Goal: Communication & Community: Answer question/provide support

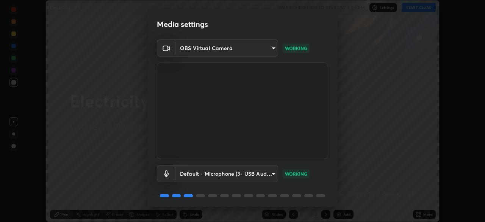
scroll to position [27, 0]
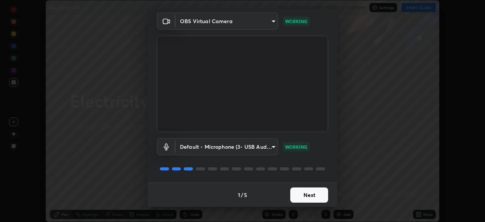
click at [304, 195] on button "Next" at bounding box center [309, 194] width 38 height 15
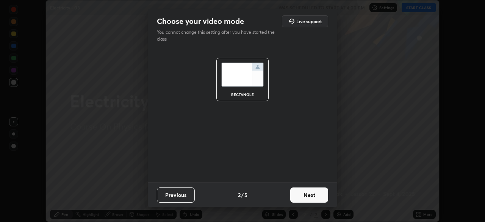
scroll to position [0, 0]
click at [304, 195] on button "Next" at bounding box center [309, 194] width 38 height 15
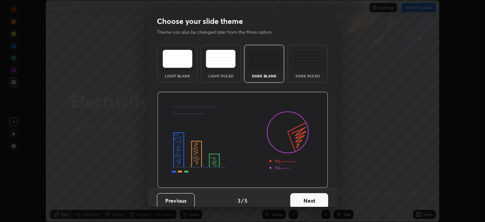
click at [304, 195] on button "Next" at bounding box center [309, 200] width 38 height 15
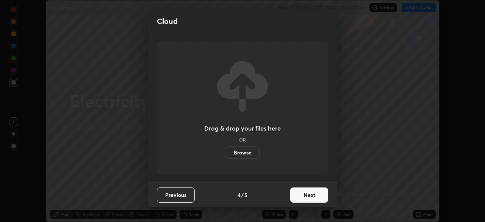
click at [304, 198] on button "Next" at bounding box center [309, 194] width 38 height 15
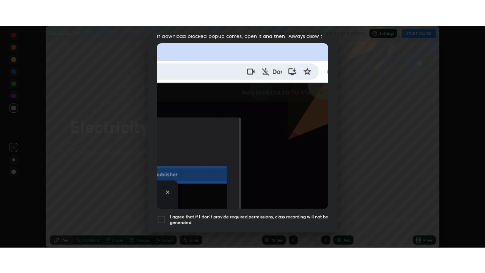
scroll to position [182, 0]
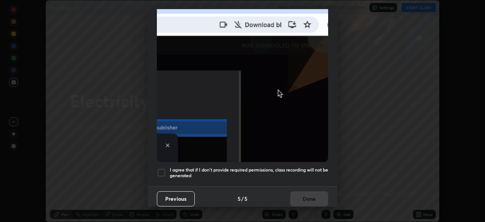
click at [165, 168] on div at bounding box center [161, 172] width 9 height 9
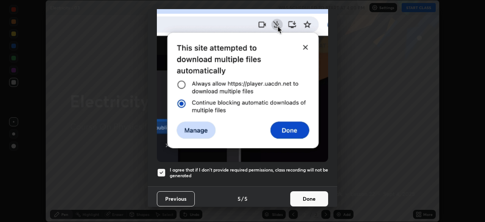
click at [306, 194] on button "Done" at bounding box center [309, 198] width 38 height 15
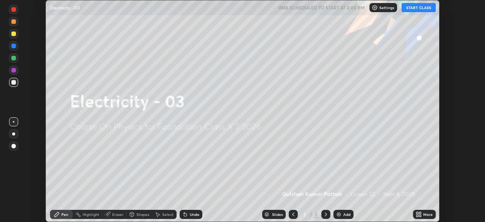
click at [427, 10] on button "START CLASS" at bounding box center [419, 7] width 34 height 9
click at [342, 210] on div "Add" at bounding box center [344, 214] width 20 height 9
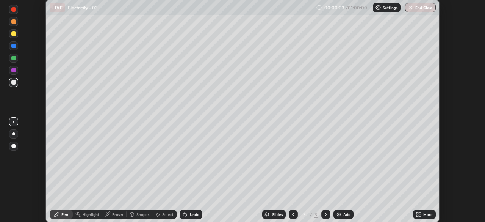
click at [427, 212] on div "More" at bounding box center [427, 214] width 9 height 4
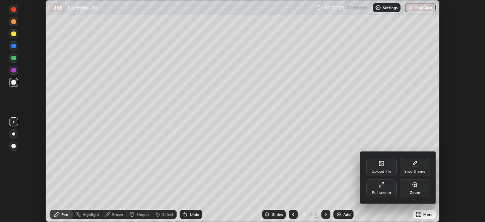
click at [385, 188] on div "Full screen" at bounding box center [382, 188] width 30 height 18
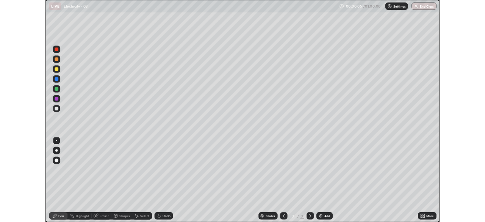
scroll to position [273, 485]
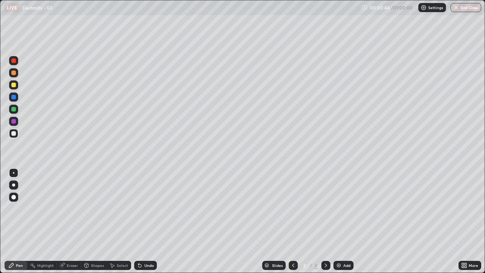
click at [17, 195] on div at bounding box center [13, 197] width 9 height 9
click at [76, 221] on div "Eraser" at bounding box center [69, 265] width 24 height 9
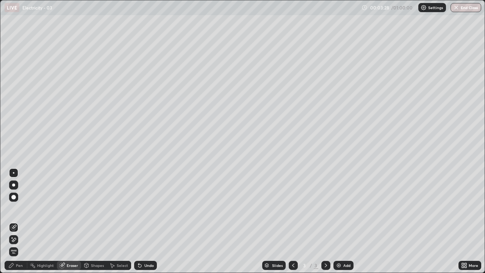
click at [17, 221] on div "Pen" at bounding box center [16, 265] width 23 height 9
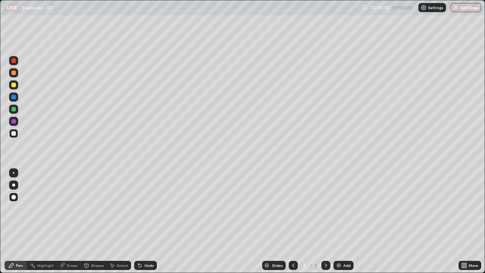
click at [13, 120] on div at bounding box center [13, 121] width 5 height 5
click at [11, 109] on div at bounding box center [13, 109] width 9 height 9
click at [341, 221] on img at bounding box center [339, 265] width 6 height 6
click at [14, 132] on div at bounding box center [13, 133] width 5 height 5
click at [342, 221] on div "Add" at bounding box center [344, 265] width 20 height 9
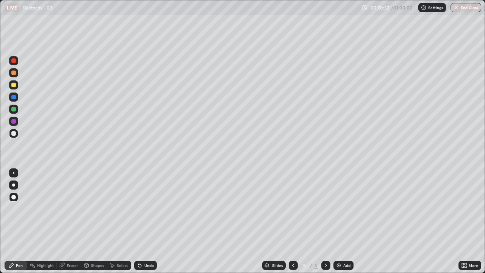
click at [153, 221] on div "Undo" at bounding box center [145, 265] width 23 height 9
click at [149, 221] on div "Undo" at bounding box center [145, 265] width 23 height 9
click at [146, 221] on div "Undo" at bounding box center [145, 265] width 23 height 9
click at [144, 221] on div "Undo" at bounding box center [145, 265] width 23 height 9
click at [142, 221] on div "Undo" at bounding box center [145, 265] width 23 height 9
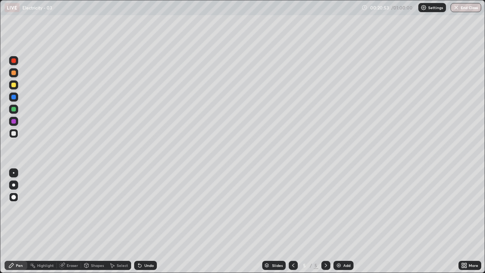
click at [142, 221] on div "Undo" at bounding box center [145, 265] width 23 height 9
click at [16, 109] on div at bounding box center [13, 109] width 5 height 5
click at [74, 221] on div "Eraser" at bounding box center [72, 265] width 11 height 4
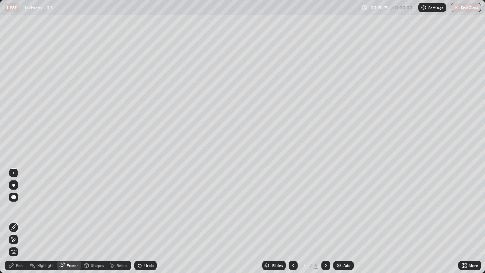
click at [19, 221] on div "Pen" at bounding box center [16, 265] width 23 height 9
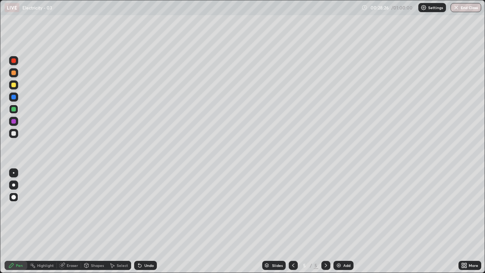
click at [12, 121] on div at bounding box center [13, 121] width 5 height 5
click at [75, 221] on div "Eraser" at bounding box center [72, 265] width 11 height 4
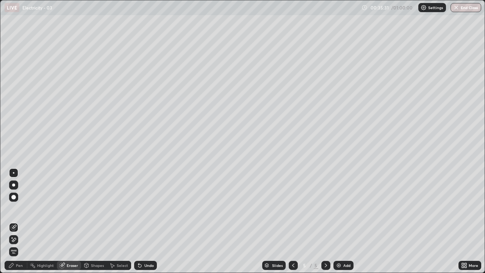
click at [15, 221] on div "Pen" at bounding box center [16, 265] width 23 height 9
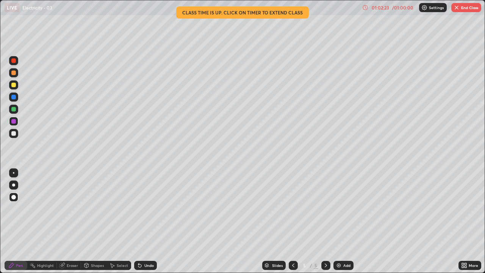
click at [471, 5] on button "End Class" at bounding box center [466, 7] width 30 height 9
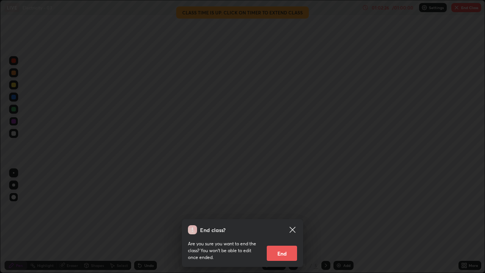
click at [282, 221] on button "End" at bounding box center [282, 253] width 30 height 15
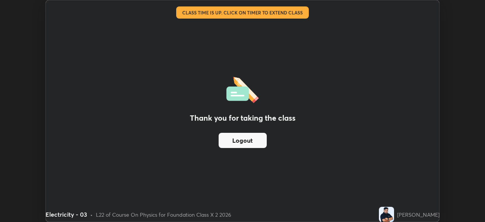
scroll to position [37685, 37421]
click at [364, 212] on div "Electricity - 03 • L22 of Course On Physics for Foundation Class X 2 2026 [PERS…" at bounding box center [242, 214] width 394 height 15
click at [314, 143] on div "Thank you for taking the class Logout" at bounding box center [242, 110] width 393 height 221
click at [252, 141] on button "Logout" at bounding box center [243, 140] width 48 height 15
click at [399, 111] on div "Thank you for taking the class Logout" at bounding box center [242, 110] width 393 height 221
